Goal: Information Seeking & Learning: Learn about a topic

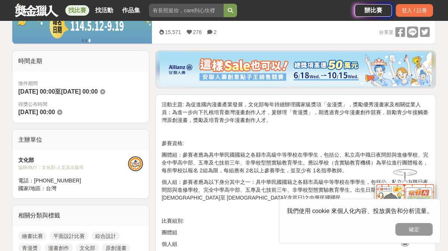
scroll to position [269, 0]
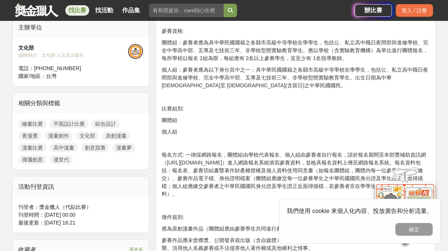
click at [424, 229] on button "確定" at bounding box center [414, 229] width 37 height 13
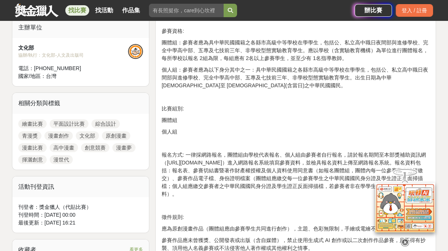
click at [407, 240] on icon at bounding box center [405, 243] width 8 height 8
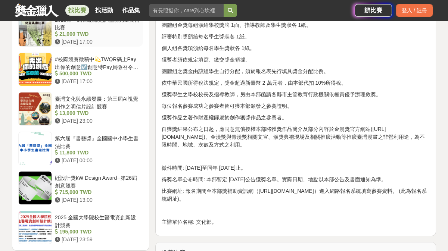
scroll to position [784, 0]
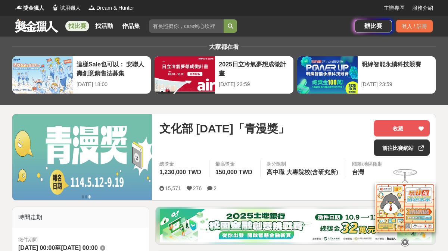
click at [80, 28] on link "找比賽" at bounding box center [77, 26] width 24 height 10
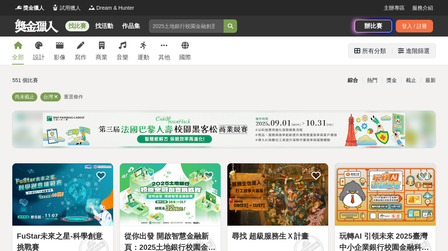
click at [410, 52] on div "進階篩選" at bounding box center [418, 51] width 24 height 15
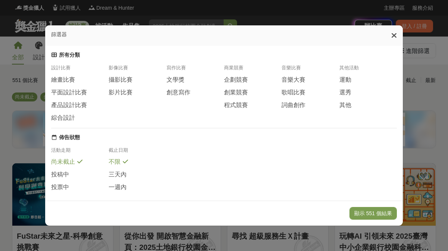
click at [42, 34] on div "篩選器 所有分類 設計比賽 繪畫比賽 平面設計比賽 產品設計比賽 綜合設計 影像比賽 攝影比賽 影片比賽 寫作比賽 文學獎 創意寫作 商業競賽 企劃競賽 創業…" at bounding box center [224, 125] width 448 height 251
click at [397, 36] on icon at bounding box center [395, 35] width 6 height 7
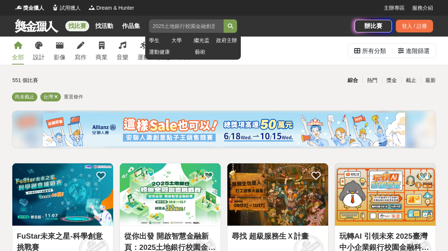
click at [159, 27] on input "search" at bounding box center [186, 25] width 75 height 13
type input "漫畫"
click at [224, 19] on button "submit" at bounding box center [230, 25] width 13 height 13
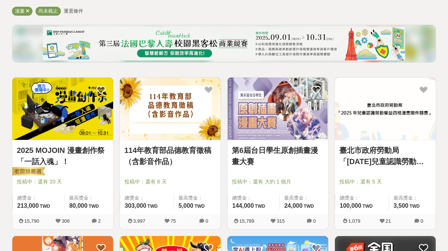
scroll to position [90, 0]
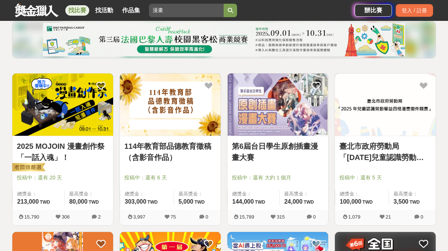
click at [299, 139] on div "第6屆台日學生原創插畫漫畫大賽 投稿中：還有 大約 1 個月 總獎金： 144,000 144,000 TWD 最高獎金： 24,000 TWD" at bounding box center [278, 173] width 101 height 74
click at [297, 124] on img at bounding box center [278, 105] width 101 height 62
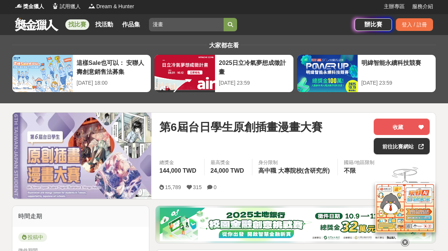
scroll to position [3, 0]
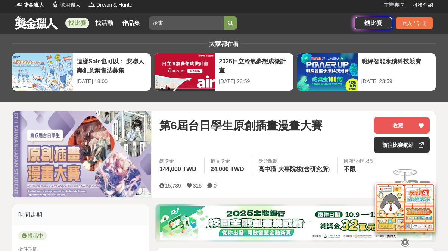
click at [408, 237] on div at bounding box center [405, 241] width 75 height 13
click at [404, 241] on icon at bounding box center [405, 243] width 8 height 8
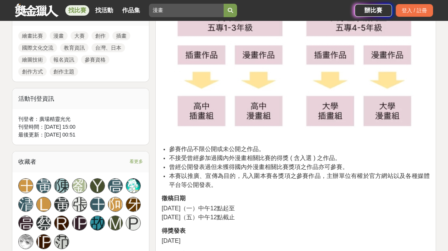
scroll to position [0, 0]
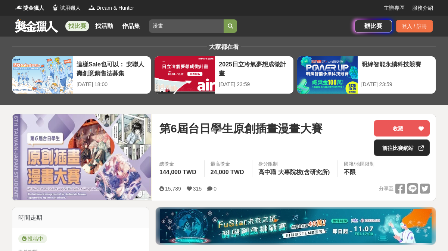
click at [386, 149] on link "前往比賽網站" at bounding box center [402, 148] width 56 height 16
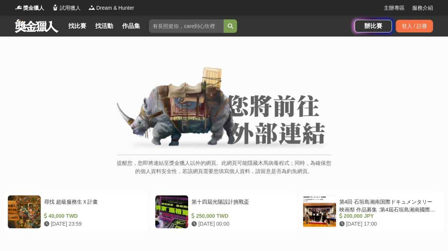
click at [295, 132] on img at bounding box center [224, 109] width 215 height 84
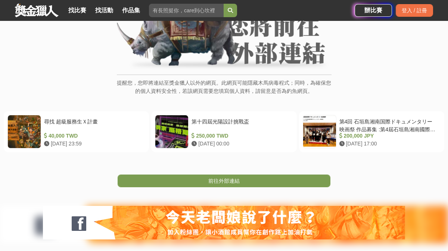
scroll to position [81, 0]
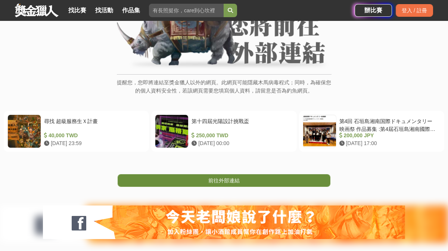
click at [226, 178] on span "前往外部連結" at bounding box center [224, 181] width 31 height 6
